Goal: Register for event/course

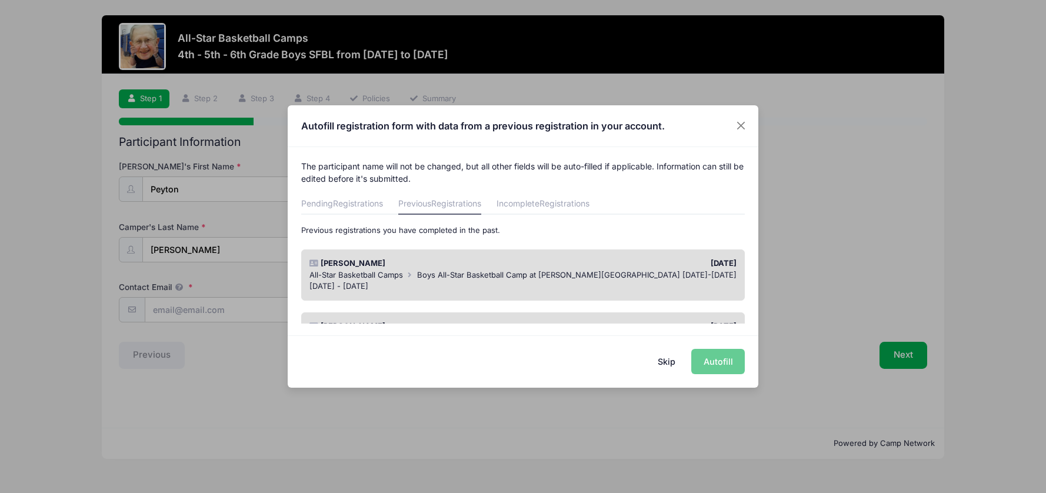
click at [370, 269] on div "All-Star Basketball Camps Boys All-Star Basketball Camp at [PERSON_NAME][GEOGRA…" at bounding box center [523, 275] width 428 height 12
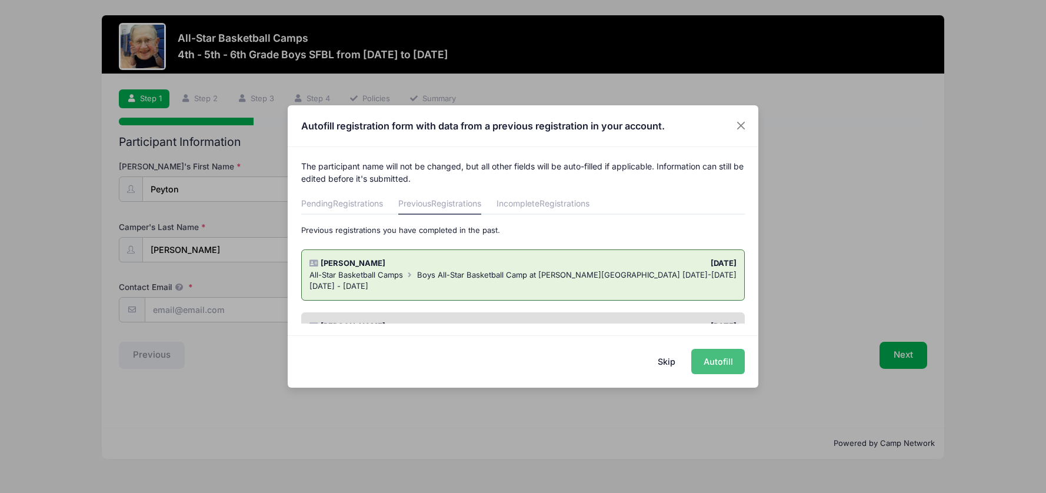
click at [715, 359] on button "Autofill" at bounding box center [718, 361] width 54 height 25
type input "[EMAIL_ADDRESS][DOMAIN_NAME]"
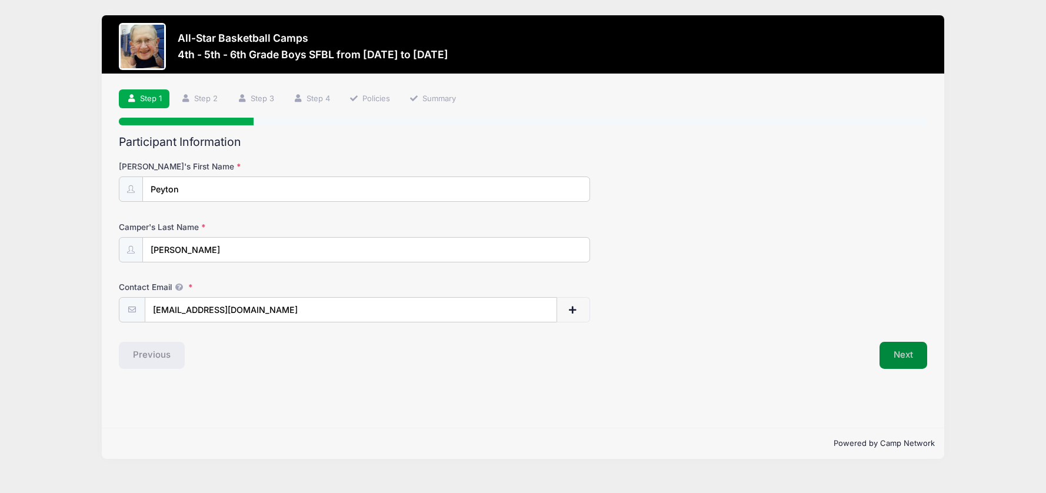
click at [906, 351] on button "Next" at bounding box center [903, 355] width 48 height 27
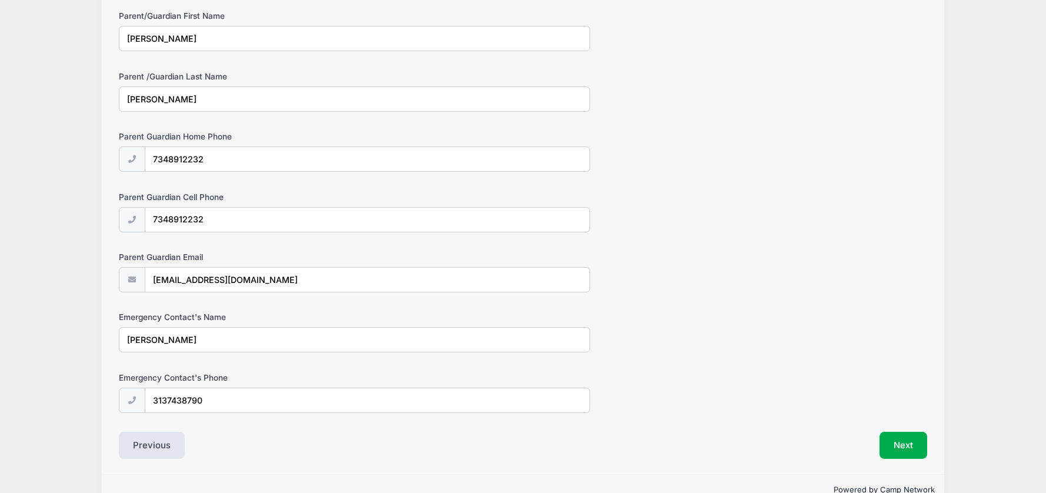
scroll to position [600, 0]
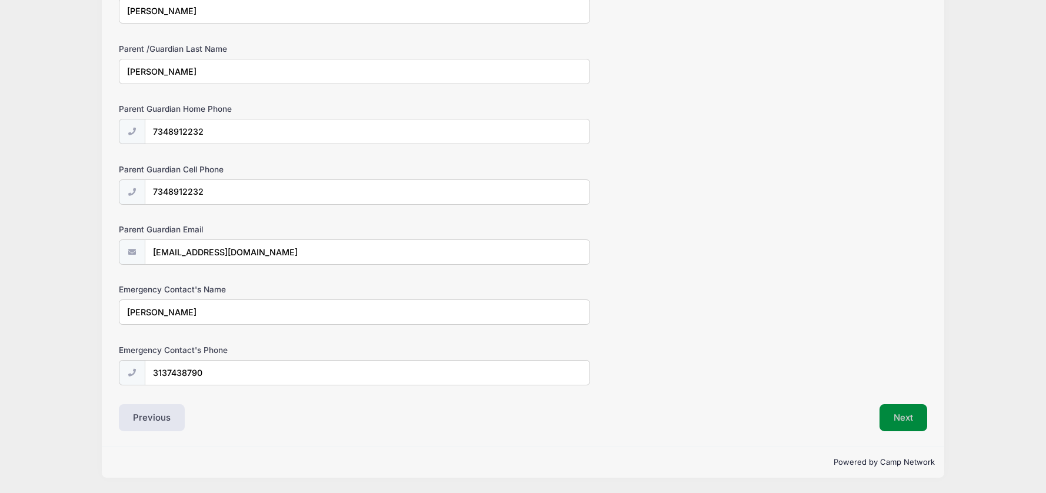
click at [914, 415] on button "Next" at bounding box center [903, 417] width 48 height 27
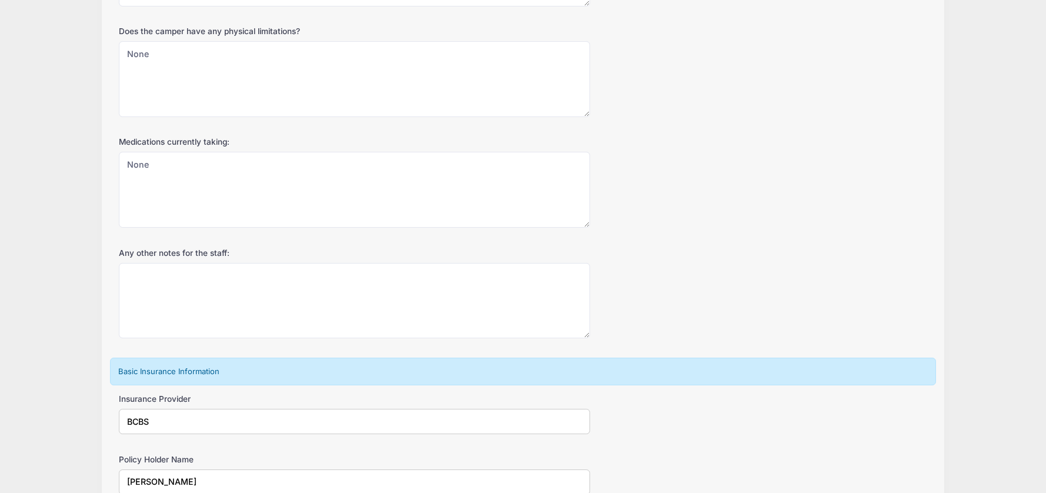
scroll to position [0, 0]
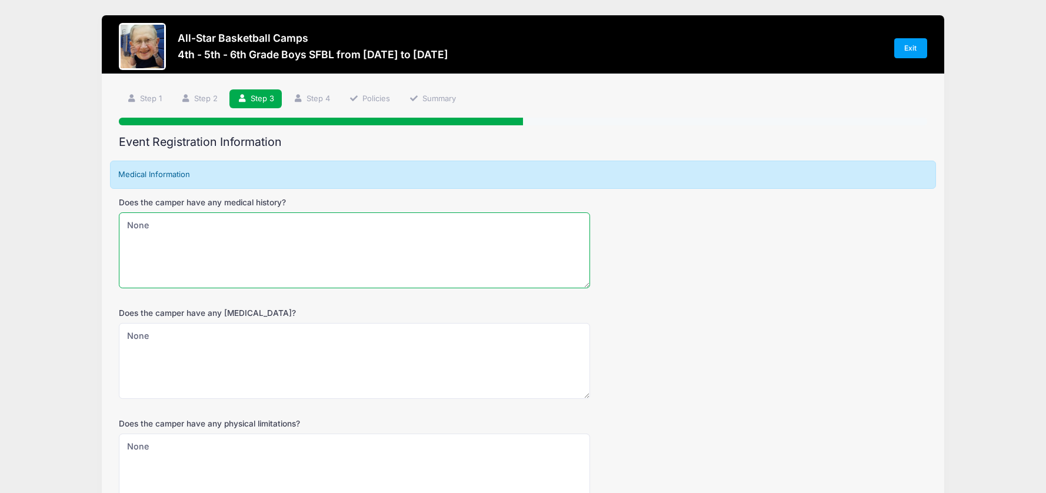
click at [225, 269] on textarea "None" at bounding box center [354, 250] width 471 height 76
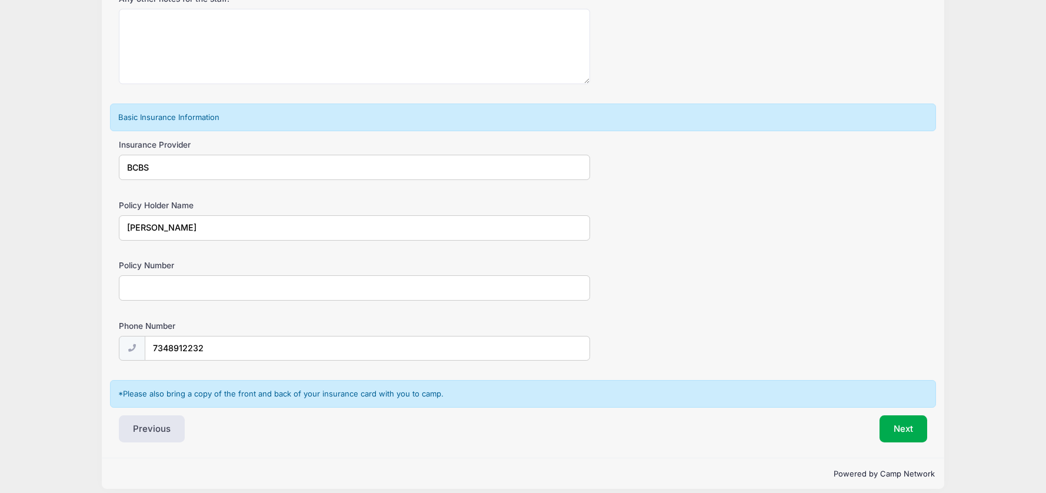
scroll to position [657, 0]
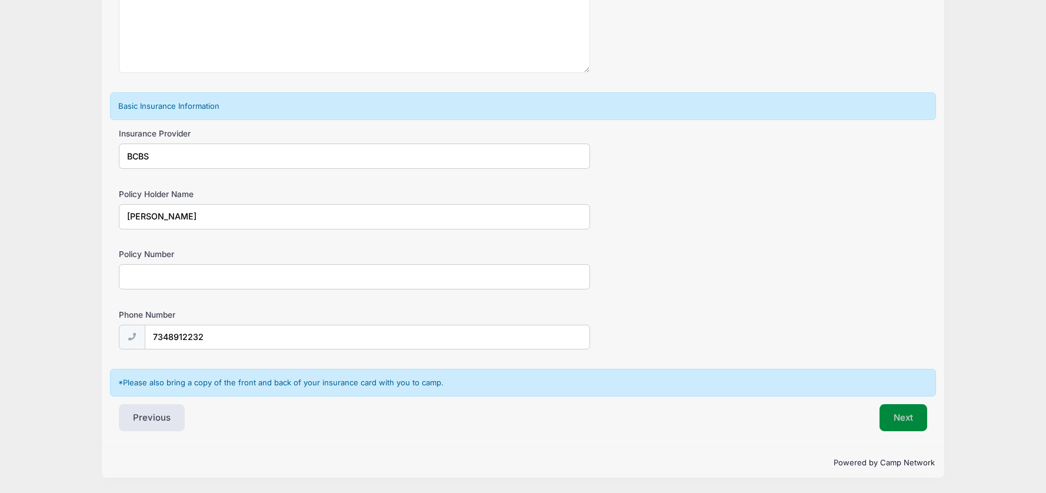
click at [913, 419] on button "Next" at bounding box center [903, 417] width 48 height 27
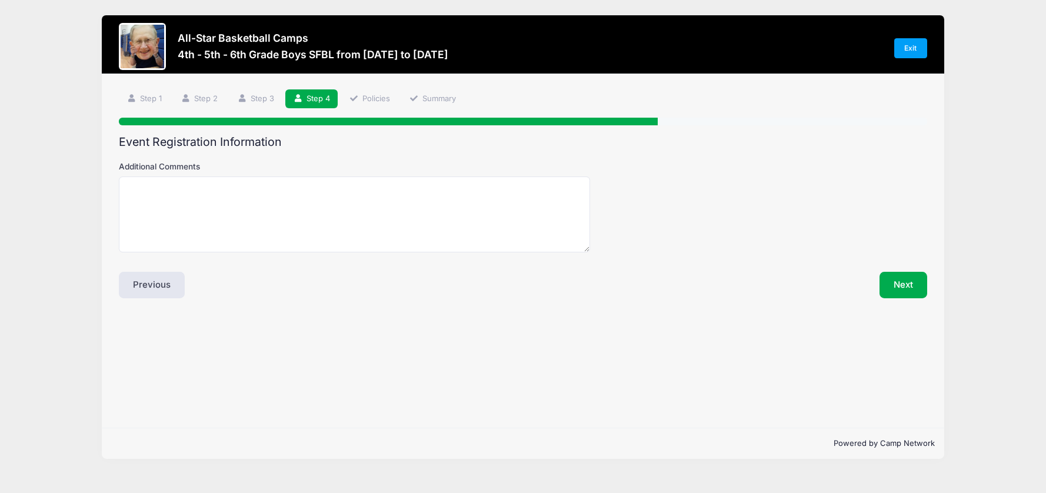
scroll to position [0, 0]
click at [917, 276] on button "Next" at bounding box center [903, 285] width 48 height 27
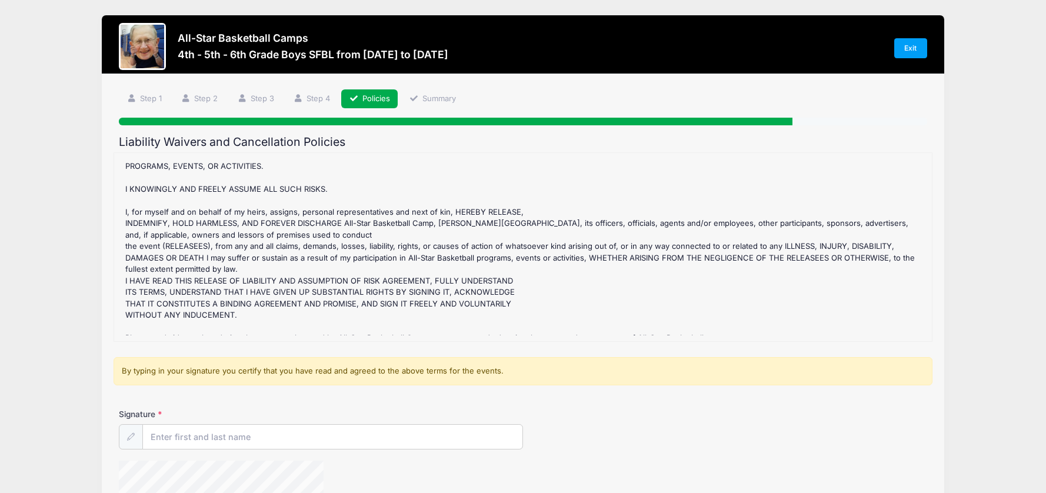
scroll to position [271, 0]
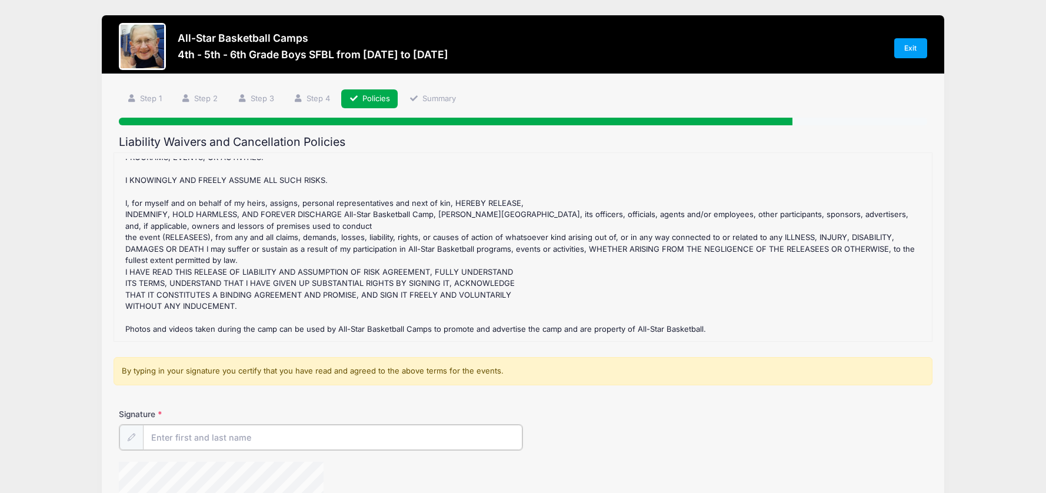
click at [191, 435] on input "Signature" at bounding box center [332, 437] width 379 height 25
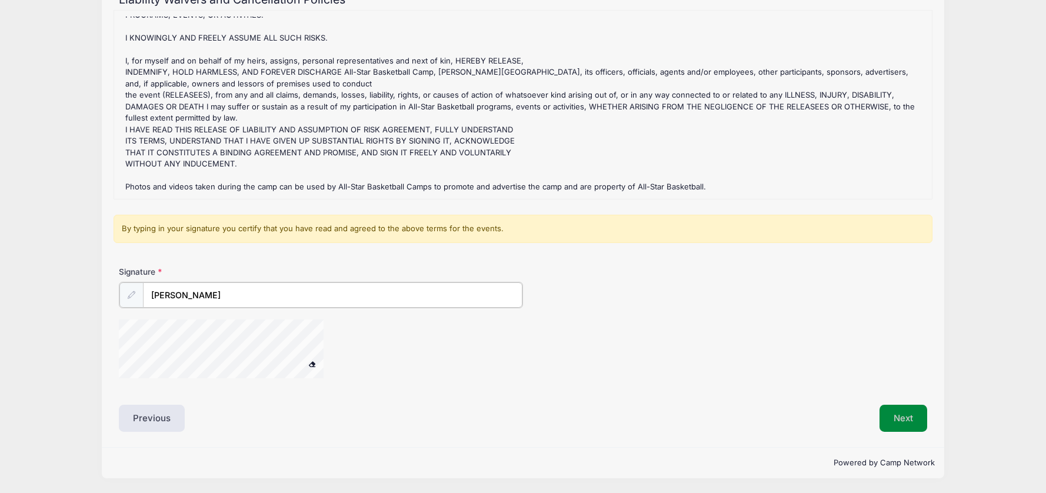
type input "[PERSON_NAME]"
click at [909, 420] on button "Next" at bounding box center [903, 417] width 48 height 27
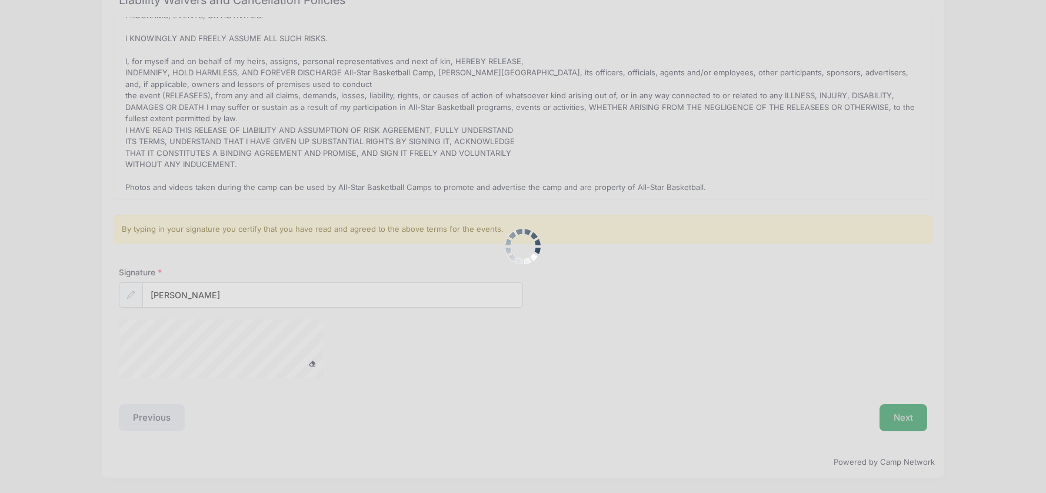
scroll to position [141, 0]
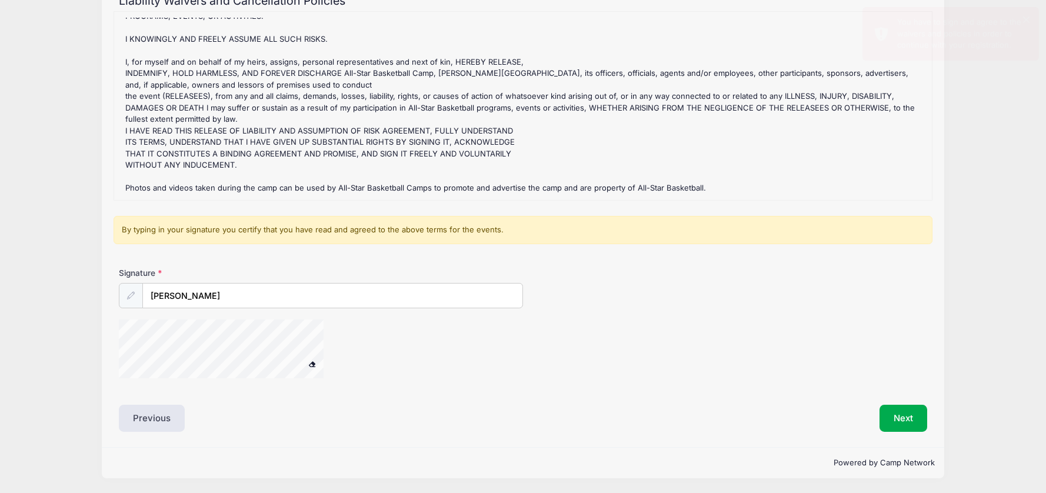
click at [311, 359] on div at bounding box center [236, 350] width 235 height 62
click at [899, 412] on button "Next" at bounding box center [903, 418] width 48 height 27
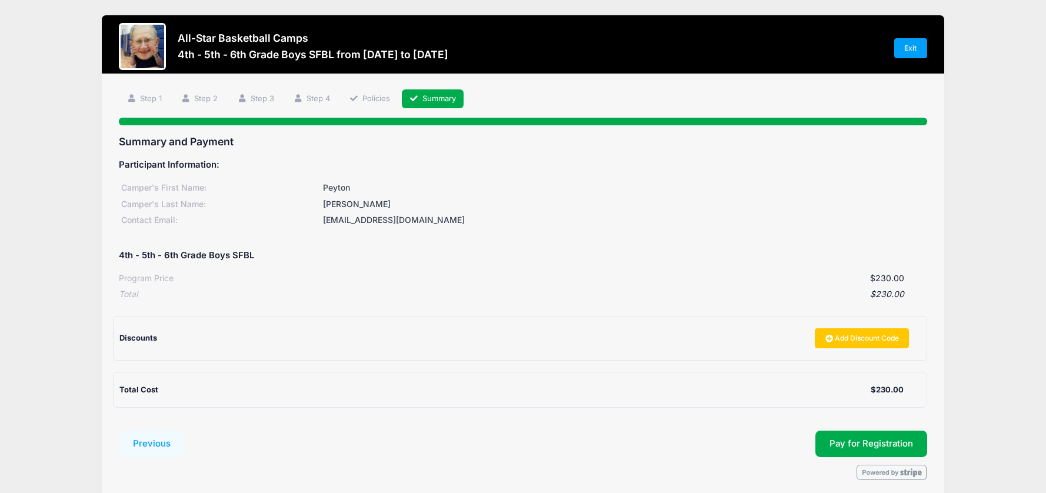
scroll to position [49, 0]
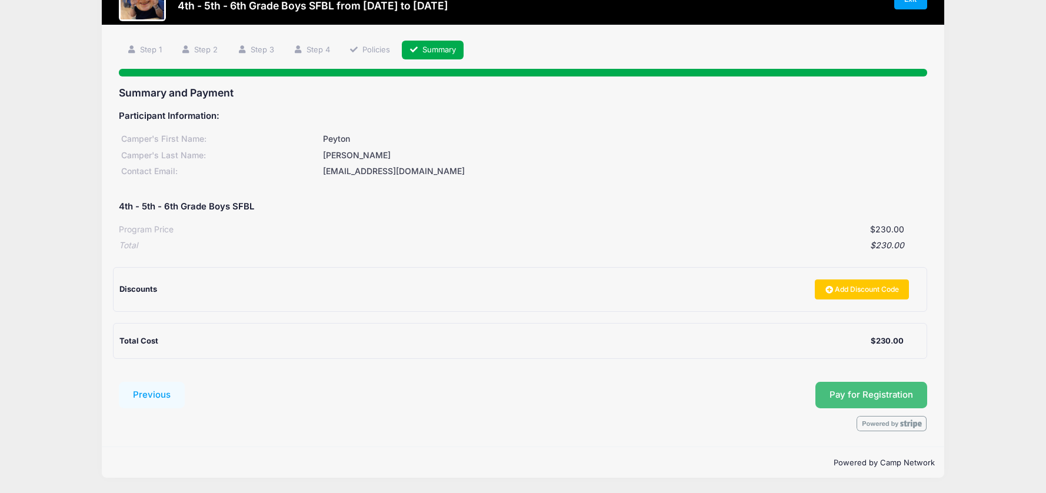
click at [874, 392] on span "Pay for Registration" at bounding box center [871, 394] width 84 height 11
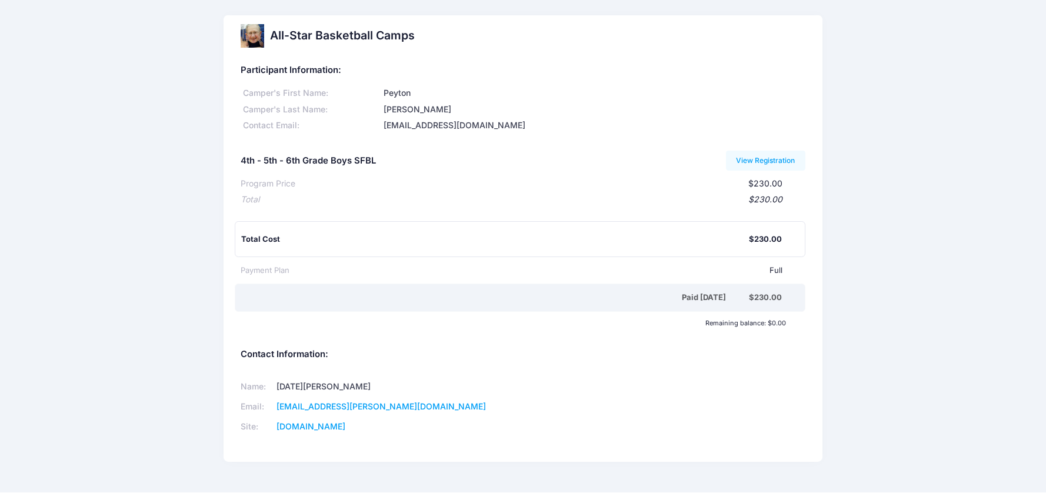
click at [645, 69] on h5 "Participant Information:" at bounding box center [523, 70] width 564 height 11
